Goal: Information Seeking & Learning: Find specific fact

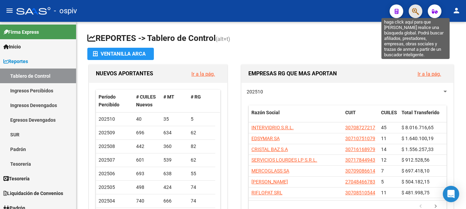
click at [417, 10] on icon "button" at bounding box center [415, 12] width 7 height 8
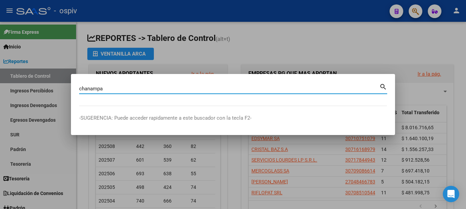
type input "chanampa"
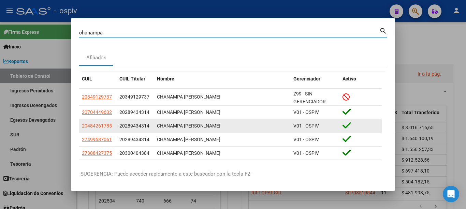
scroll to position [30, 0]
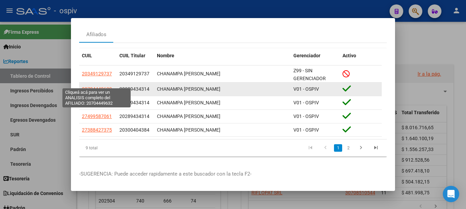
click at [91, 86] on span "20704449632" at bounding box center [97, 88] width 30 height 5
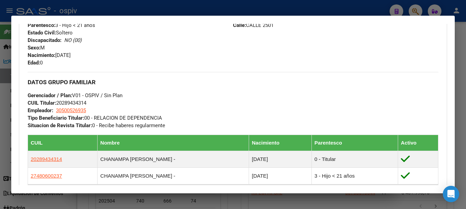
scroll to position [341, 0]
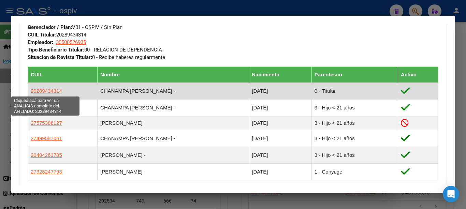
click at [42, 90] on span "20289434314" at bounding box center [46, 91] width 31 height 6
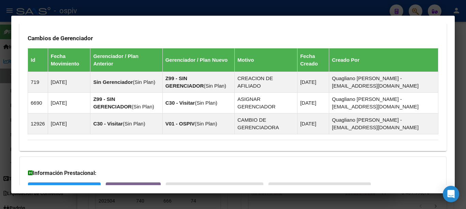
scroll to position [585, 0]
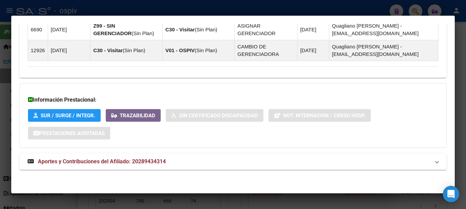
click at [111, 163] on span "Aportes y Contribuciones del Afiliado: 20289434314" at bounding box center [102, 161] width 128 height 6
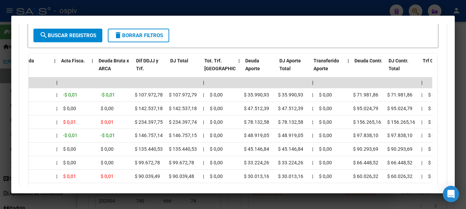
scroll to position [0, 0]
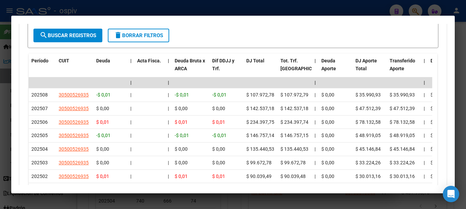
drag, startPoint x: 69, startPoint y: 120, endPoint x: 6, endPoint y: 117, distance: 63.6
click at [1, 118] on div "chanampa Buscar (apellido, dni, cuil, nro traspaso, cuit, obra social) search A…" at bounding box center [233, 104] width 466 height 209
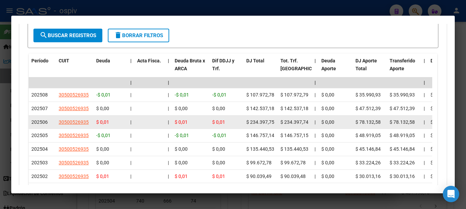
click at [40, 120] on span "202506" at bounding box center [39, 121] width 16 height 5
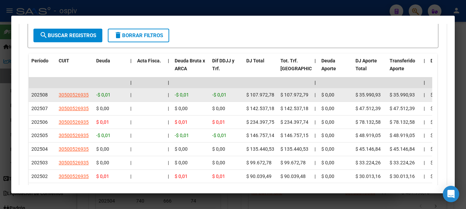
click at [39, 98] on span "202508" at bounding box center [39, 94] width 16 height 5
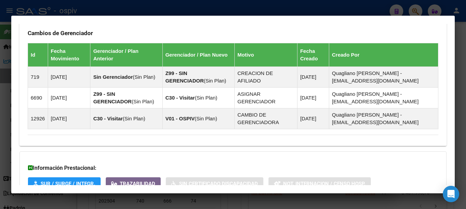
scroll to position [346, 0]
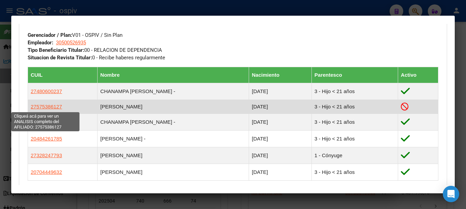
click at [37, 106] on span "27575386127" at bounding box center [46, 107] width 31 height 6
type textarea "27575386127"
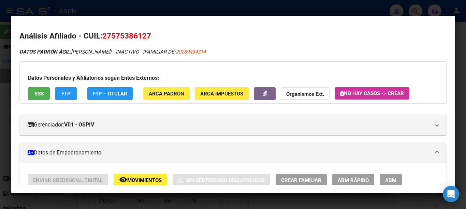
drag, startPoint x: 112, startPoint y: 35, endPoint x: 148, endPoint y: 40, distance: 35.9
click at [148, 40] on span "27575386127" at bounding box center [126, 35] width 49 height 9
copy span "57538612"
click at [175, 12] on div at bounding box center [233, 104] width 466 height 209
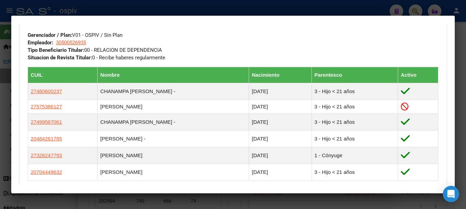
click at [174, 54] on div "DATOS GRUPO FAMILIAR Gerenciador / Plan: V01 - OSPIV / Sin Plan Empleador: 3050…" at bounding box center [233, 37] width 411 height 50
click at [178, 17] on div "chanampa Buscar (apellido, dni, cuil, nro traspaso, cuit, obra social) search A…" at bounding box center [233, 104] width 466 height 209
click at [178, 14] on div at bounding box center [233, 104] width 466 height 209
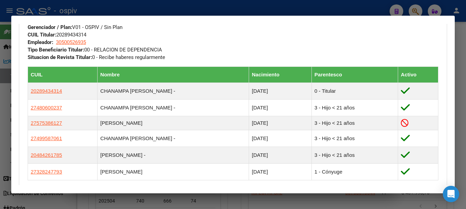
click at [167, 0] on div at bounding box center [233, 104] width 466 height 209
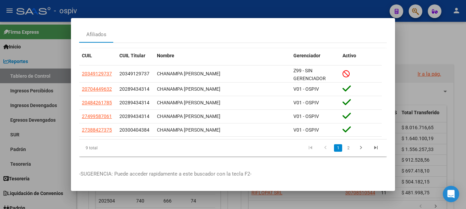
click at [170, 13] on div at bounding box center [233, 104] width 466 height 209
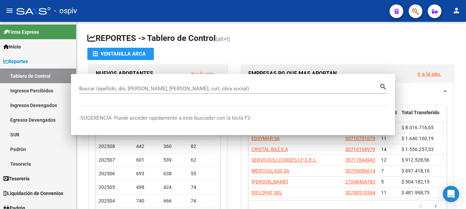
scroll to position [0, 0]
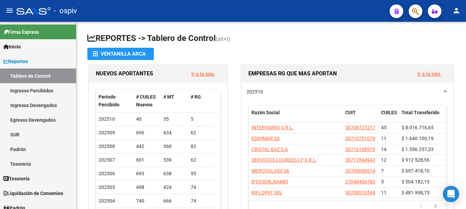
click at [420, 9] on button "button" at bounding box center [416, 11] width 14 height 14
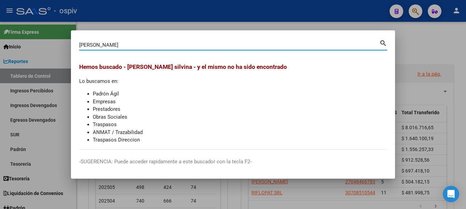
click at [92, 46] on input "[PERSON_NAME]" at bounding box center [229, 45] width 300 height 6
drag, startPoint x: 118, startPoint y: 44, endPoint x: 105, endPoint y: 45, distance: 12.4
click at [105, 45] on input "[PERSON_NAME] silvina" at bounding box center [229, 45] width 300 height 6
type input "[PERSON_NAME]"
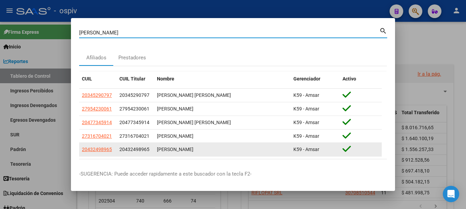
scroll to position [27, 0]
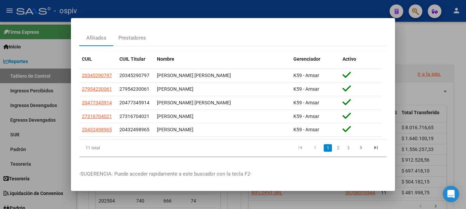
click at [344, 144] on link "3" at bounding box center [348, 148] width 8 height 8
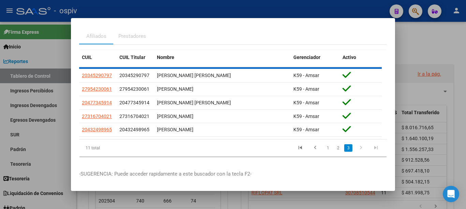
scroll to position [0, 0]
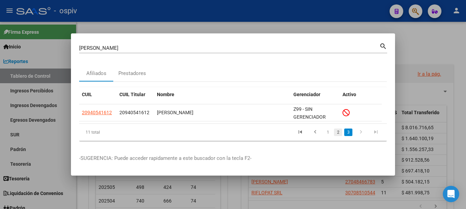
click at [336, 132] on link "2" at bounding box center [338, 133] width 8 height 8
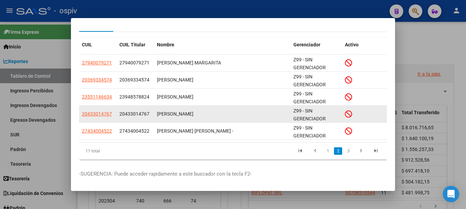
scroll to position [42, 0]
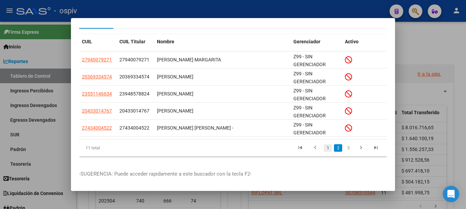
click at [324, 146] on link "1" at bounding box center [328, 148] width 8 height 8
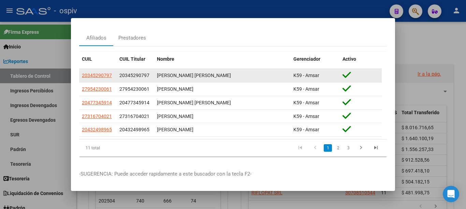
scroll to position [0, 0]
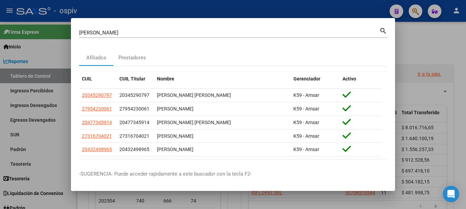
click at [433, 43] on div at bounding box center [233, 104] width 466 height 209
